Goal: Download file/media

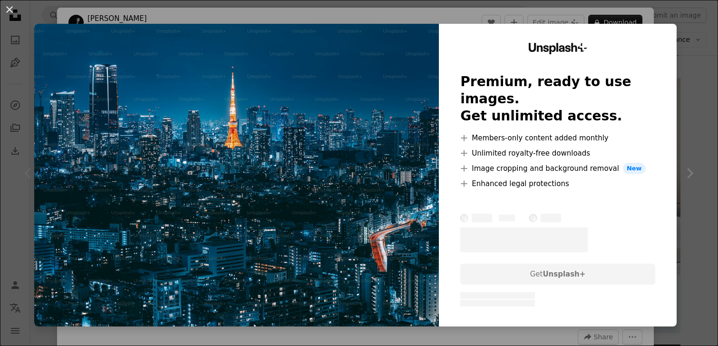
scroll to position [107, 0]
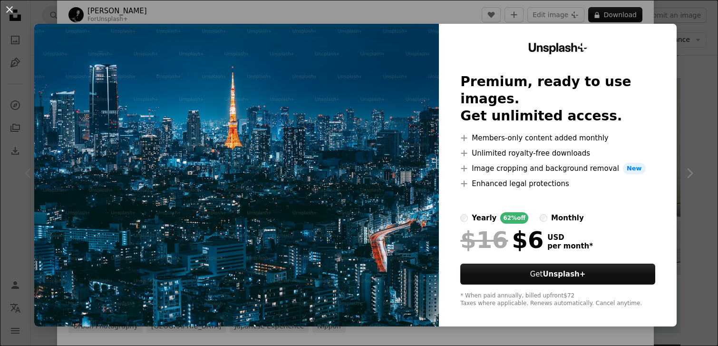
click at [344, 153] on img at bounding box center [236, 175] width 405 height 303
click at [5, 7] on button "An X shape" at bounding box center [9, 9] width 11 height 11
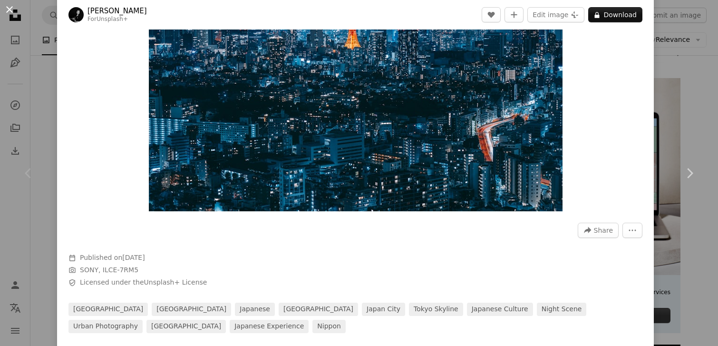
click at [7, 10] on button "An X shape" at bounding box center [9, 9] width 11 height 11
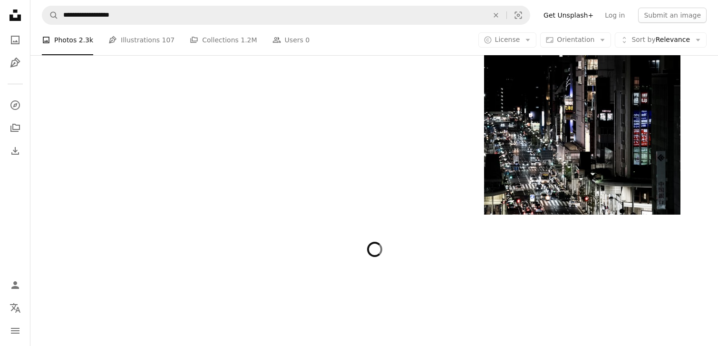
scroll to position [9817, 0]
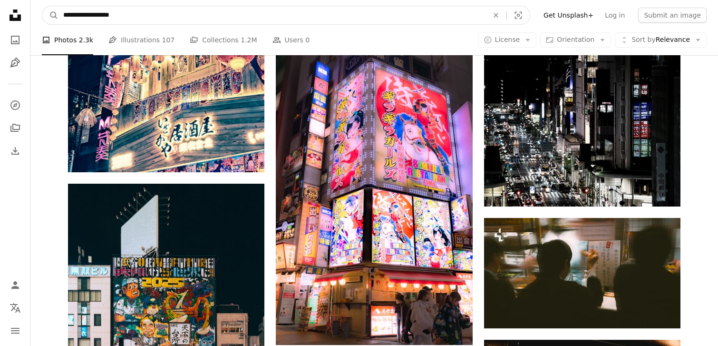
click at [231, 18] on input "**********" at bounding box center [272, 15] width 427 height 18
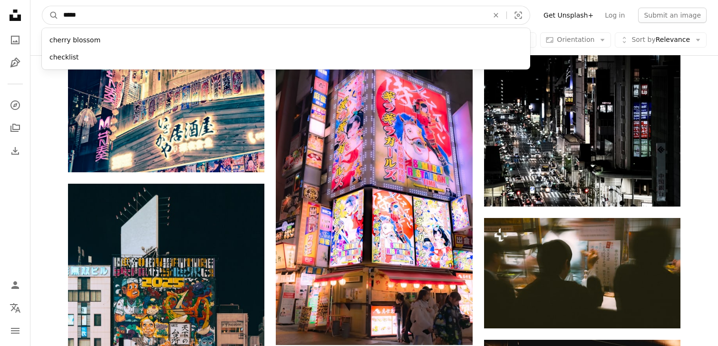
type input "******"
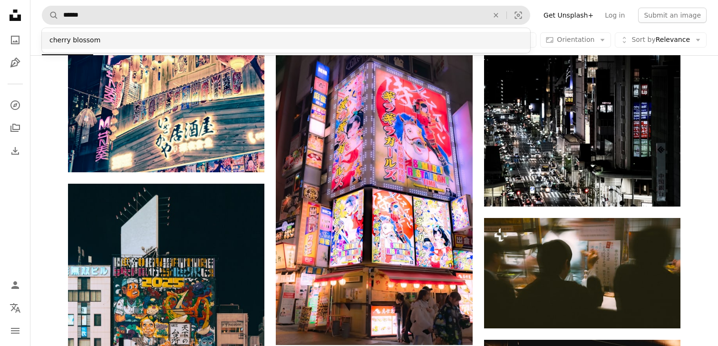
click at [164, 39] on div "cherry blossom" at bounding box center [286, 40] width 489 height 17
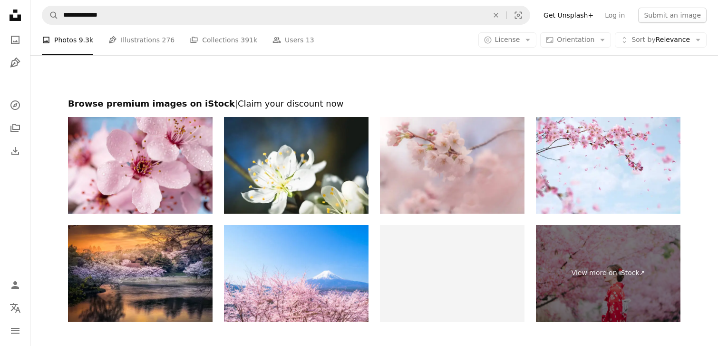
scroll to position [1926, 0]
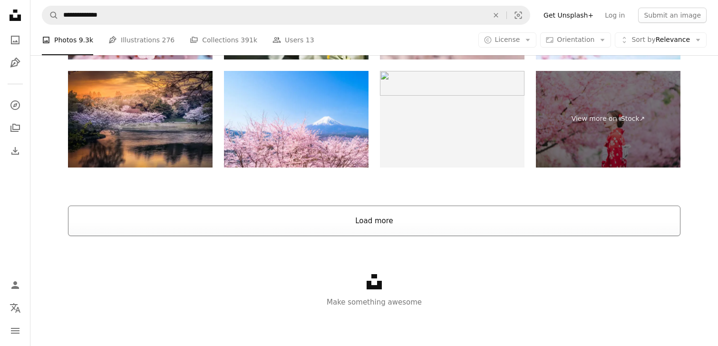
click at [382, 226] on button "Load more" at bounding box center [374, 221] width 613 height 30
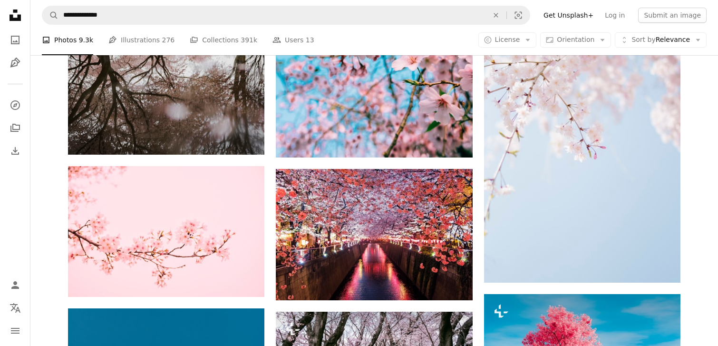
scroll to position [656, 0]
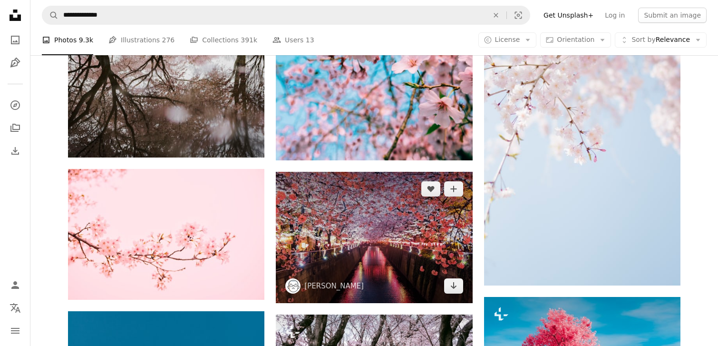
click at [338, 246] on img at bounding box center [374, 237] width 197 height 131
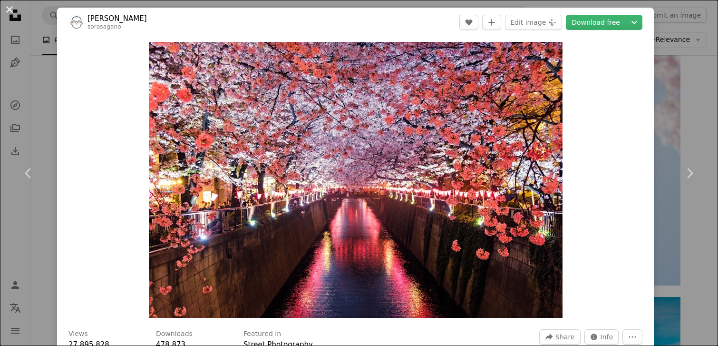
click at [11, 11] on button "An X shape" at bounding box center [9, 9] width 11 height 11
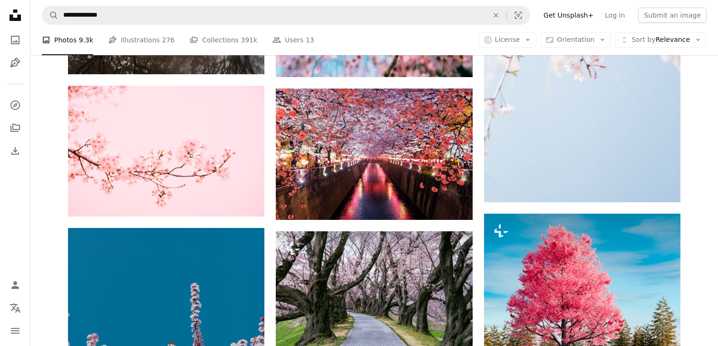
scroll to position [745, 0]
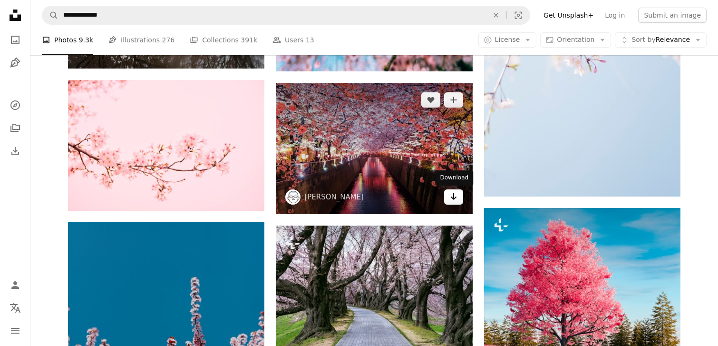
click at [454, 200] on icon "Arrow pointing down" at bounding box center [454, 196] width 8 height 11
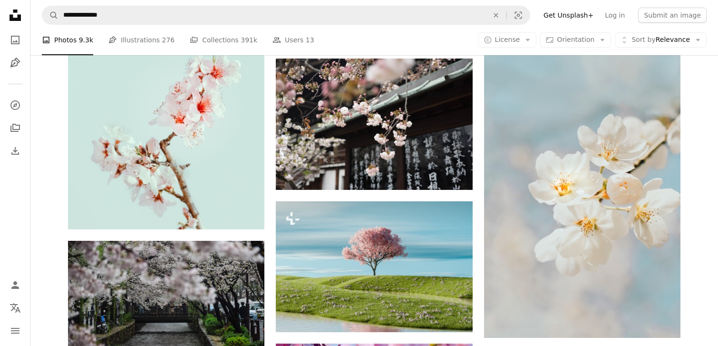
scroll to position [1387, 0]
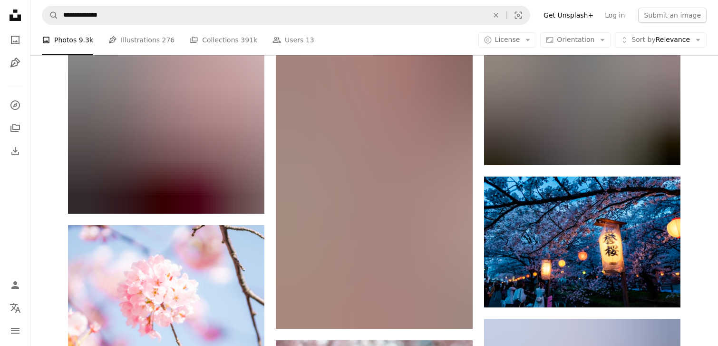
scroll to position [15448, 0]
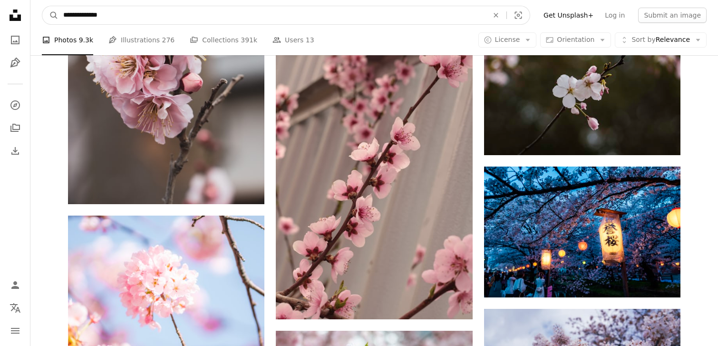
click at [179, 21] on input "**********" at bounding box center [272, 15] width 427 height 18
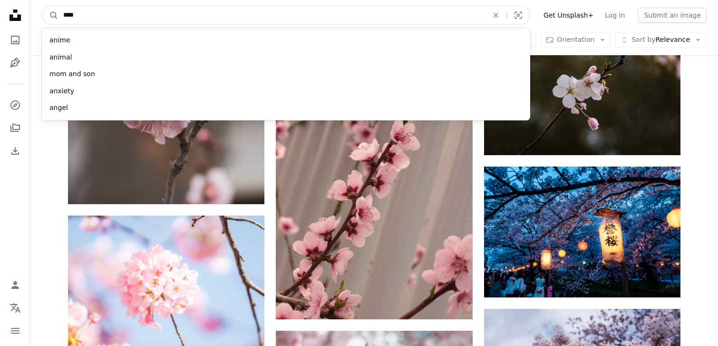
type input "*****"
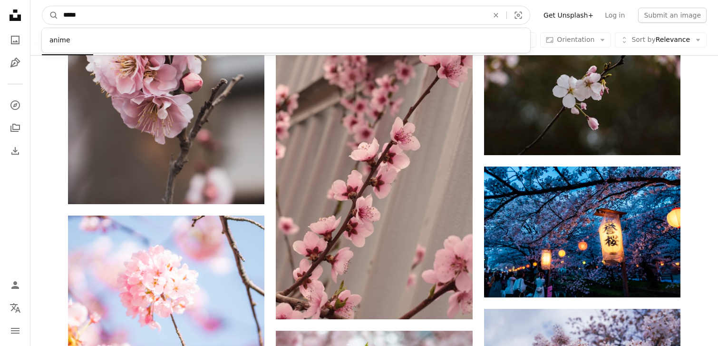
click button "A magnifying glass" at bounding box center [50, 15] width 16 height 18
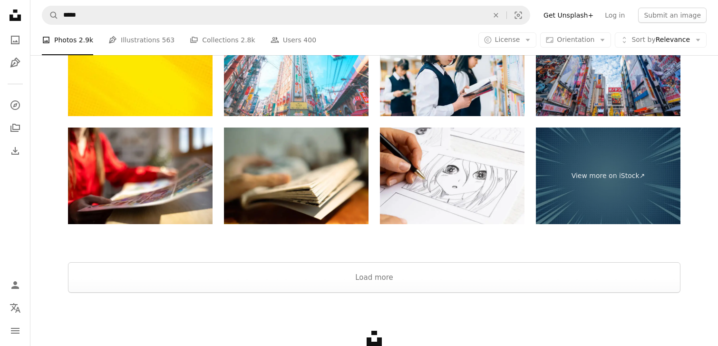
scroll to position [1722, 0]
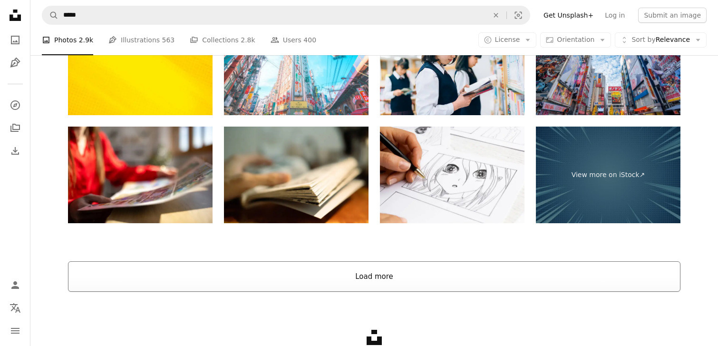
click at [319, 282] on button "Load more" at bounding box center [374, 276] width 613 height 30
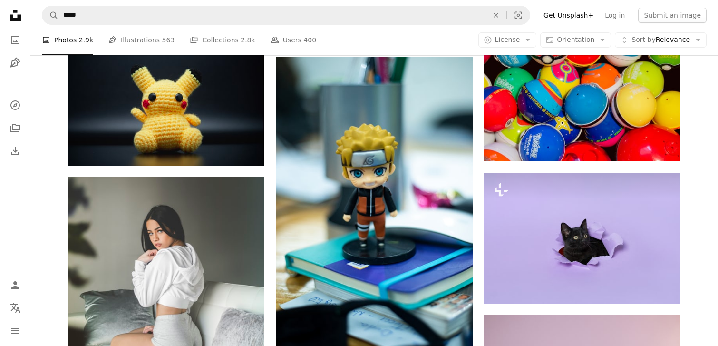
scroll to position [9607, 0]
